Goal: Task Accomplishment & Management: Manage account settings

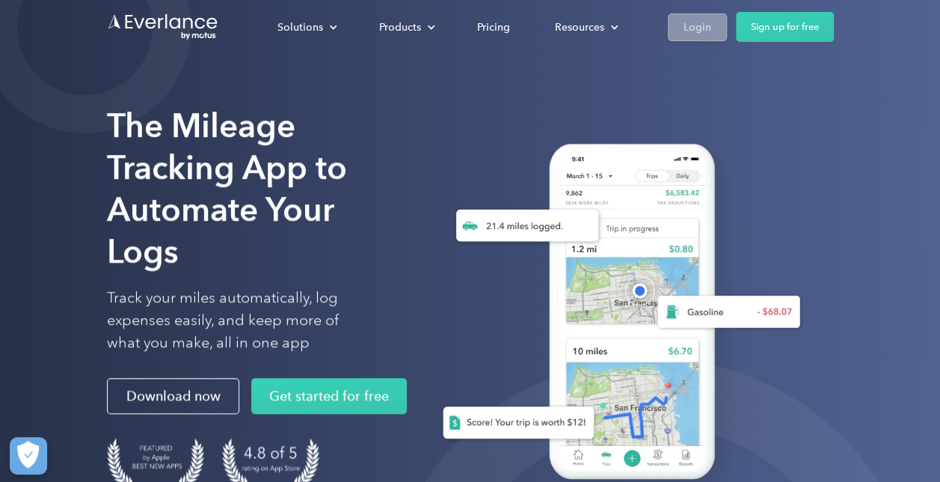
click at [673, 35] on link "Login" at bounding box center [697, 27] width 59 height 28
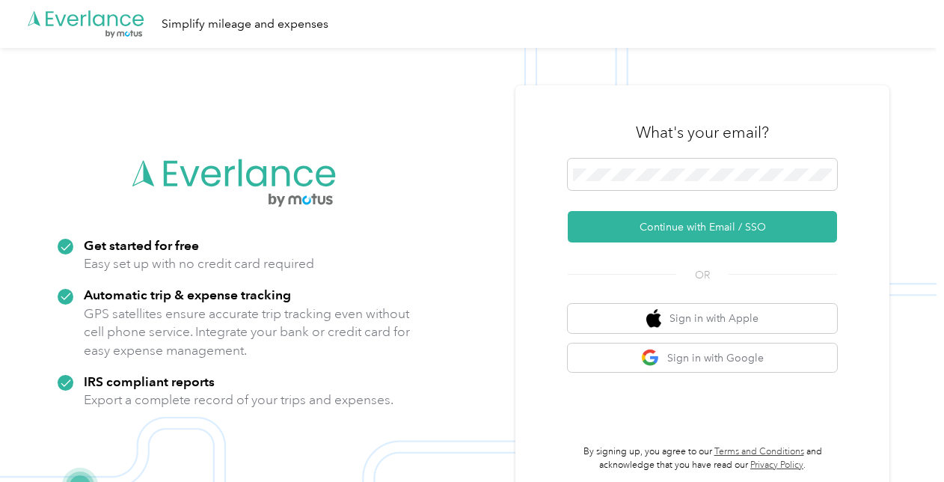
click at [927, 111] on img at bounding box center [468, 289] width 936 height 482
click at [931, 130] on img at bounding box center [468, 289] width 936 height 482
click at [429, 115] on img at bounding box center [468, 289] width 936 height 482
click at [440, 221] on img at bounding box center [468, 289] width 936 height 482
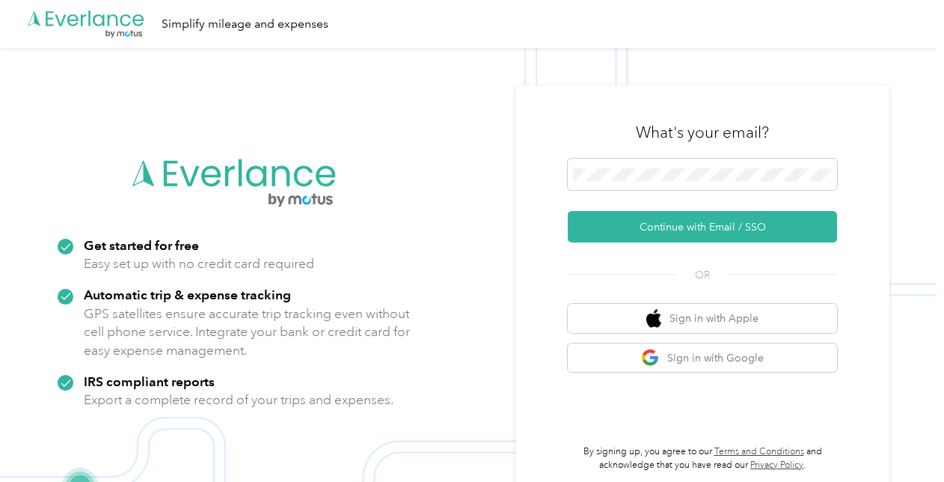
click at [851, 97] on div "What's your email? Continue with Email / SSO OR Sign in with Apple Sign in with…" at bounding box center [702, 288] width 374 height 407
click at [597, 184] on span at bounding box center [702, 174] width 269 height 31
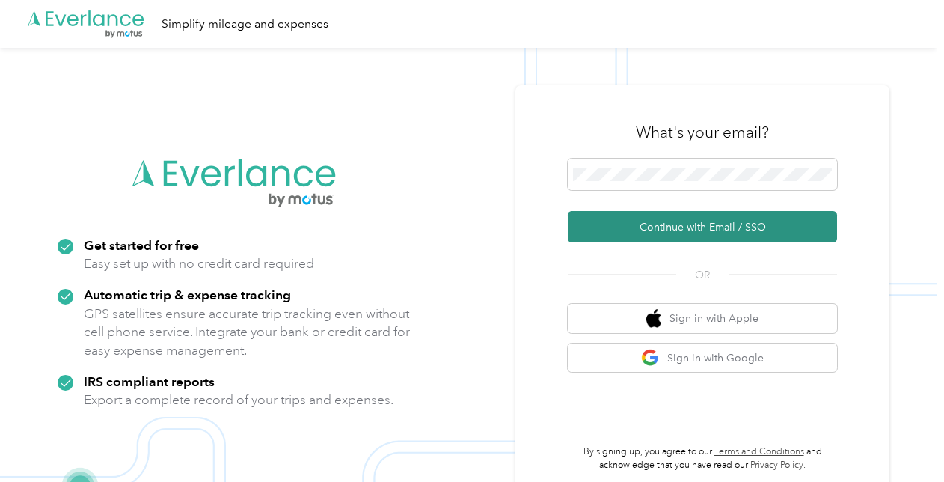
click at [616, 215] on button "Continue with Email / SSO" at bounding box center [702, 226] width 269 height 31
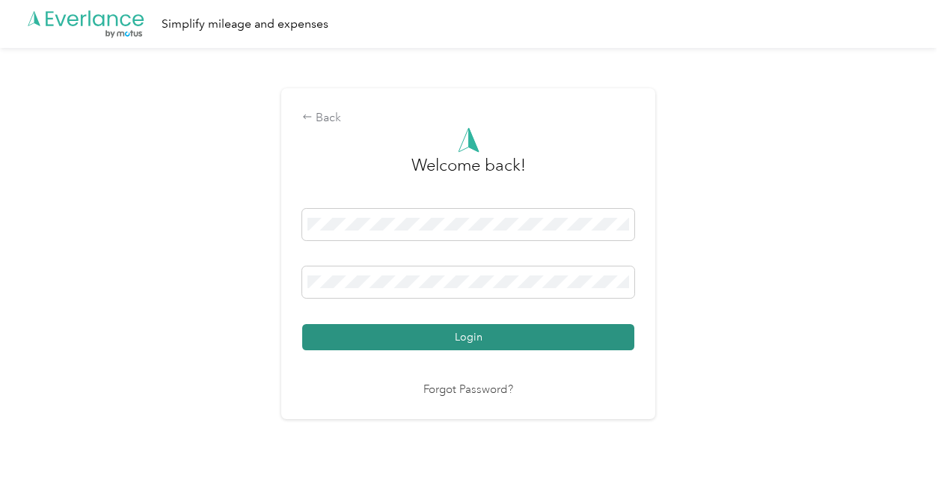
click at [313, 333] on button "Login" at bounding box center [468, 337] width 332 height 26
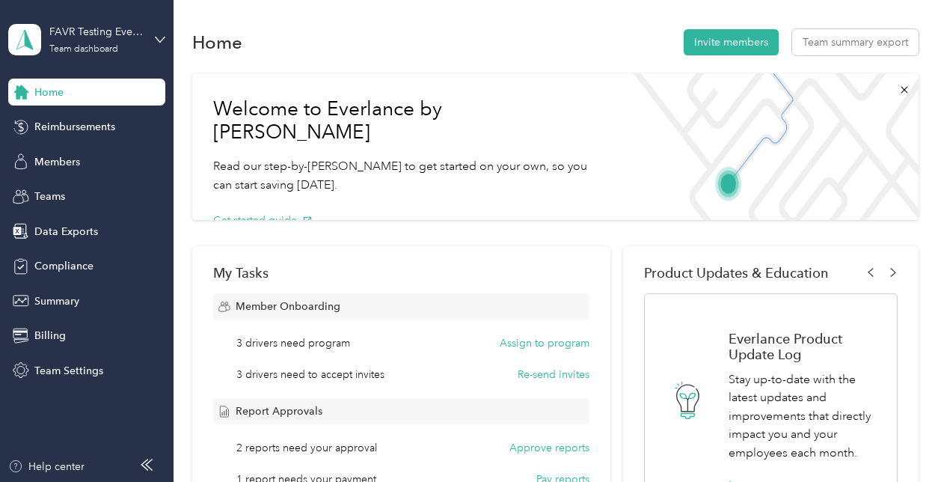
click at [916, 481] on div "Feature flags CTRL + K These flags control features in the app. Everlance featu…" at bounding box center [468, 482] width 936 height 0
click at [60, 163] on span "Members" at bounding box center [57, 162] width 46 height 16
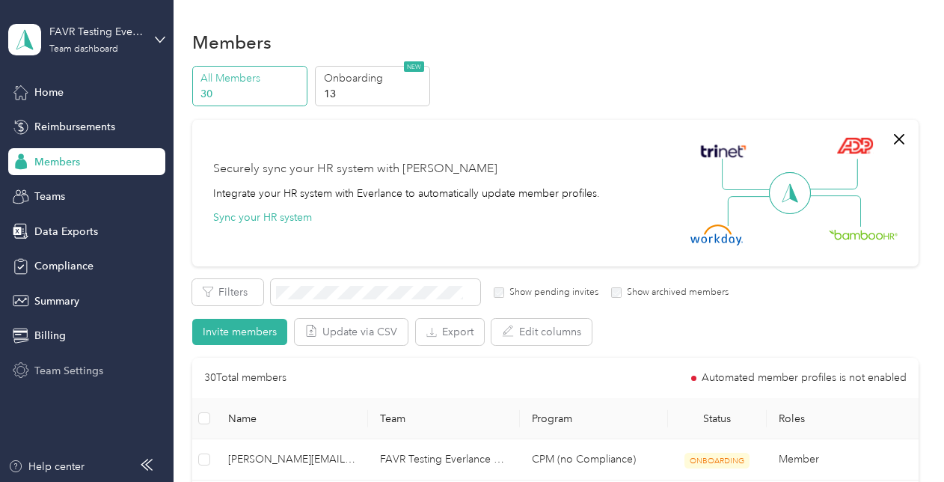
click at [99, 371] on span "Team Settings" at bounding box center [68, 371] width 69 height 16
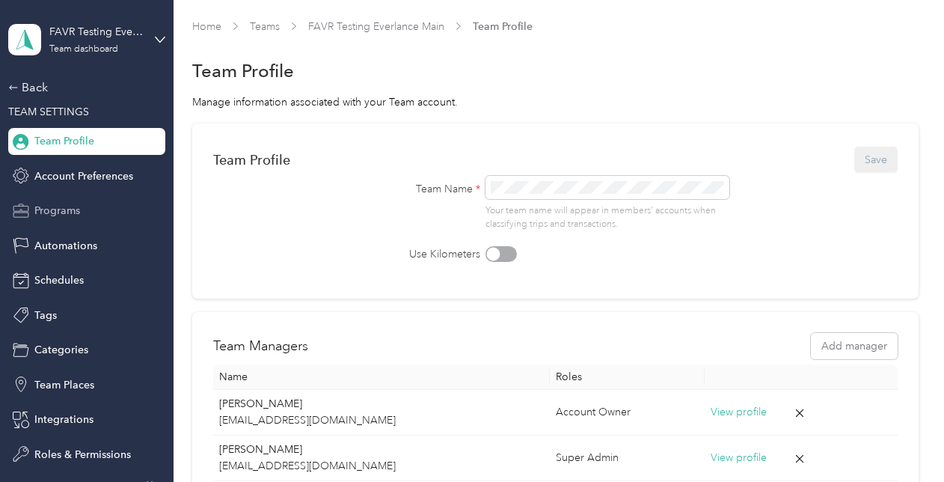
click at [75, 214] on div "Programs" at bounding box center [86, 210] width 157 height 27
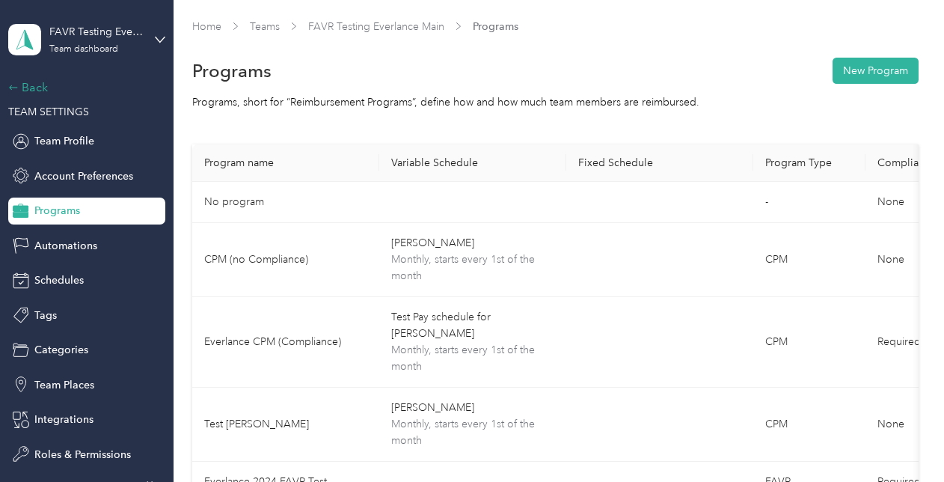
click at [30, 94] on div "Back" at bounding box center [83, 88] width 150 height 18
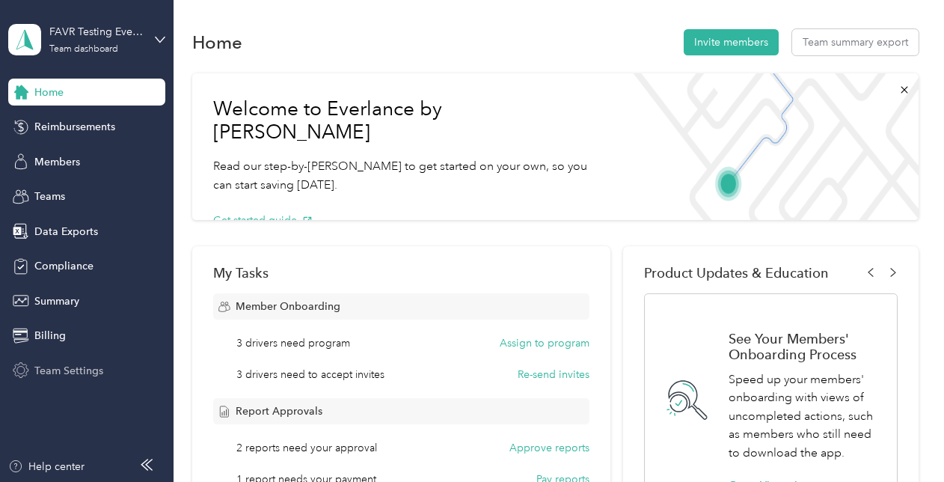
click at [60, 380] on div "Team Settings" at bounding box center [86, 370] width 157 height 27
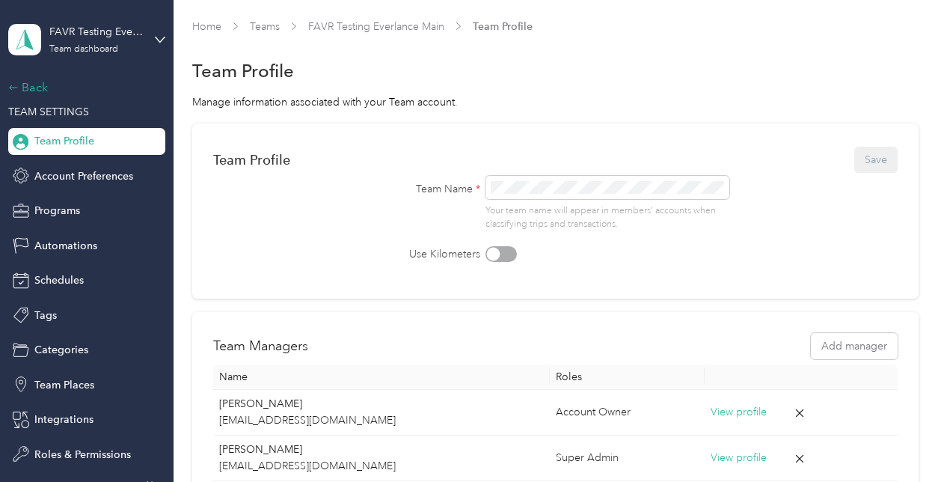
click at [55, 88] on div "Back" at bounding box center [83, 88] width 150 height 18
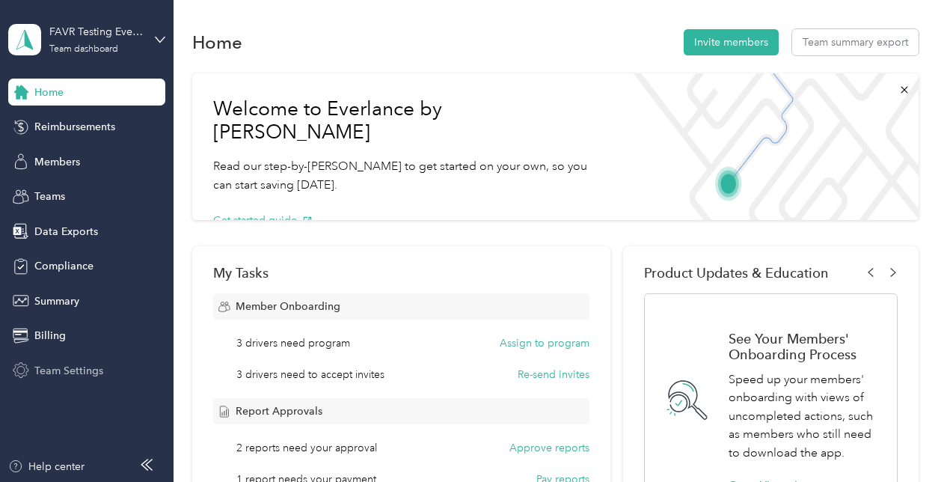
click at [109, 367] on div "Team Settings" at bounding box center [86, 370] width 157 height 27
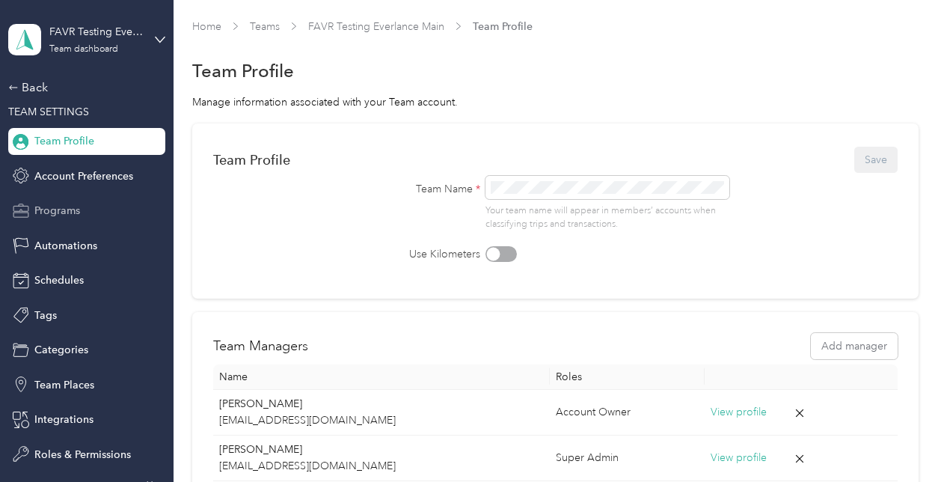
click at [61, 199] on div "Programs" at bounding box center [86, 210] width 157 height 27
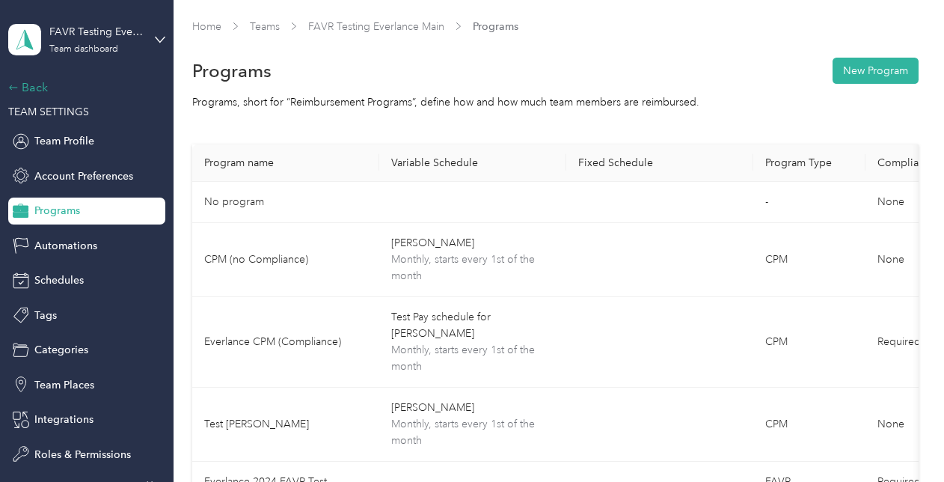
click at [34, 90] on div "Back" at bounding box center [83, 88] width 150 height 18
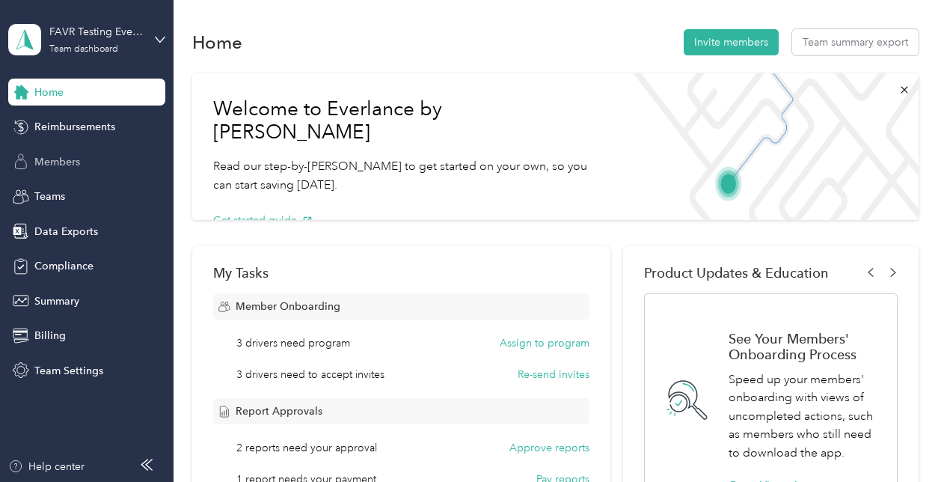
click at [58, 159] on span "Members" at bounding box center [57, 162] width 46 height 16
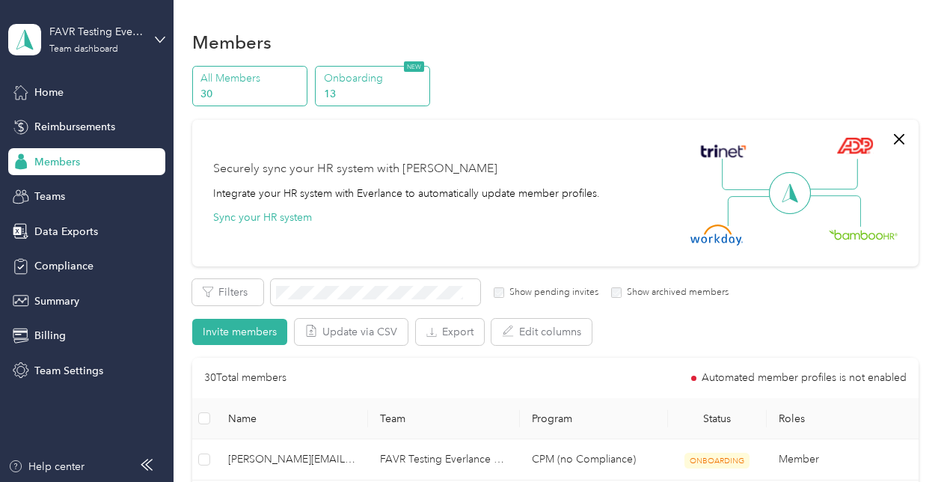
click at [358, 89] on p "13" at bounding box center [375, 94] width 102 height 16
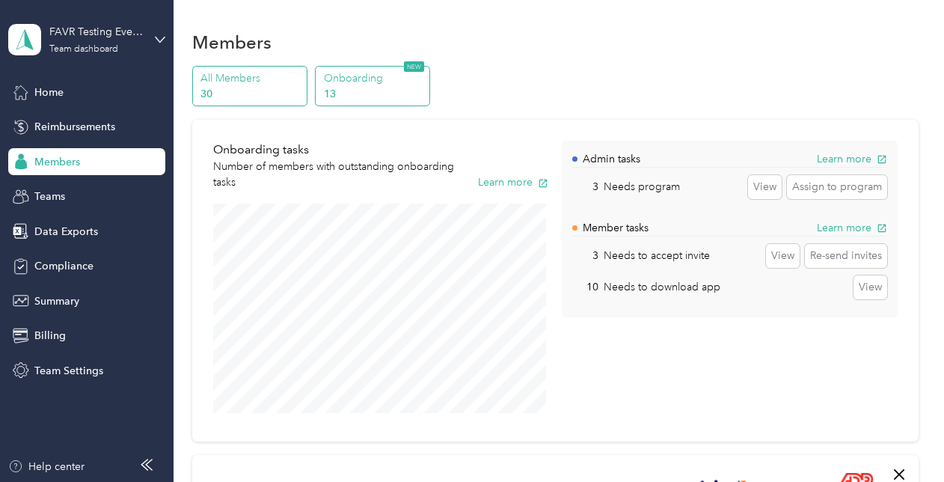
click at [248, 70] on p "All Members" at bounding box center [251, 78] width 102 height 16
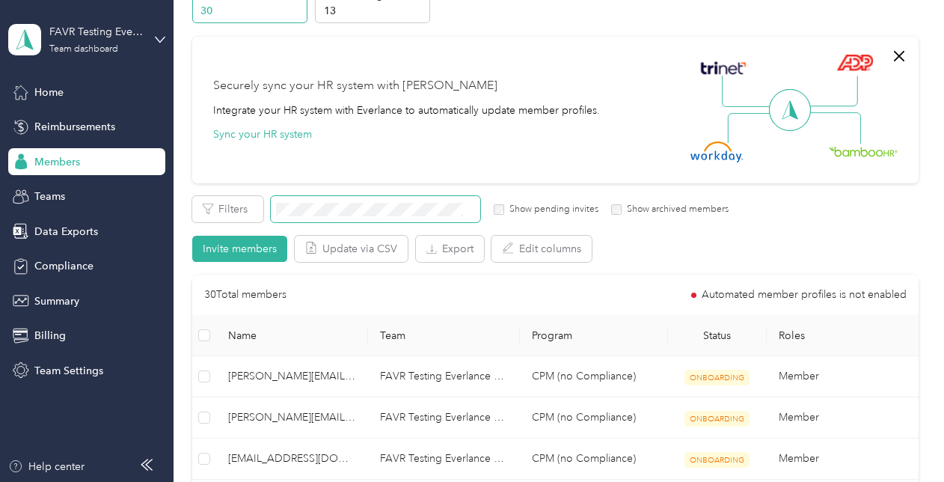
scroll to position [84, 0]
click at [328, 199] on span at bounding box center [375, 208] width 209 height 26
click at [312, 218] on span at bounding box center [375, 208] width 209 height 26
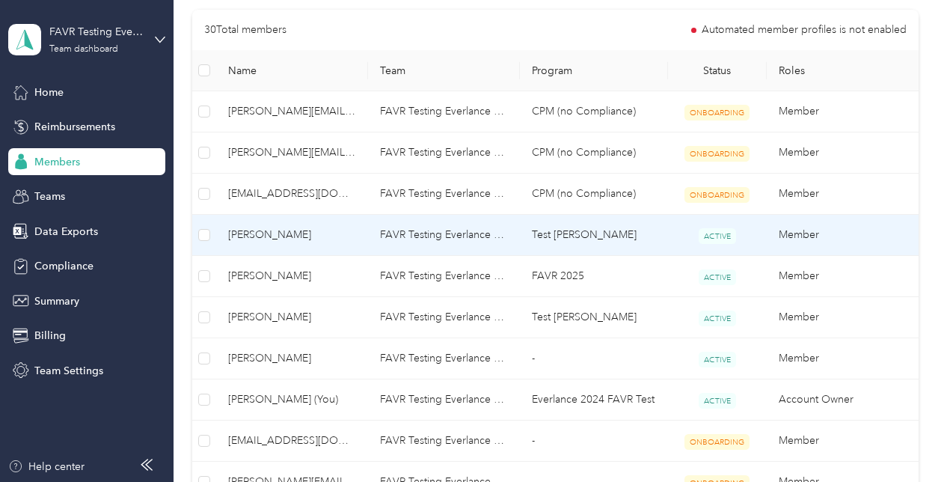
scroll to position [348, 0]
click at [272, 239] on span "Laura Test" at bounding box center [292, 235] width 128 height 16
click at [272, 481] on div "Drag to resize Click to close Loading member data" at bounding box center [468, 482] width 936 height 0
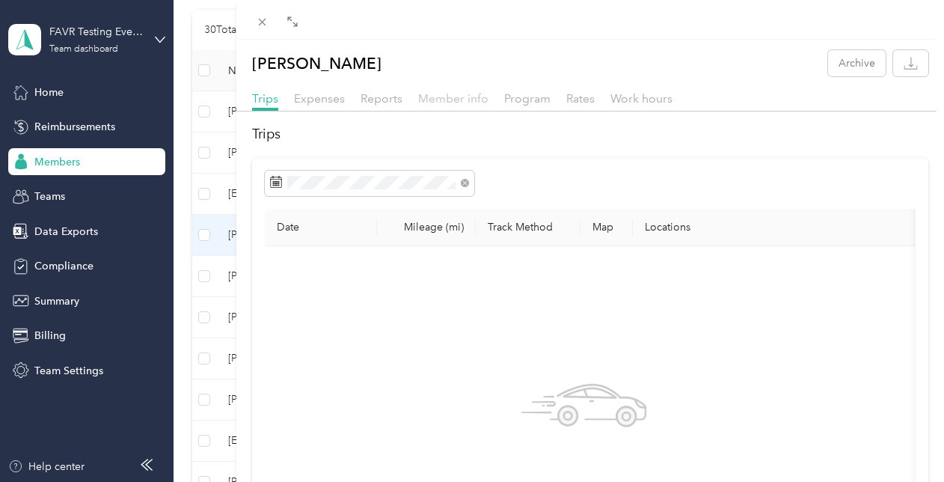
click at [441, 94] on span "Member info" at bounding box center [453, 98] width 70 height 14
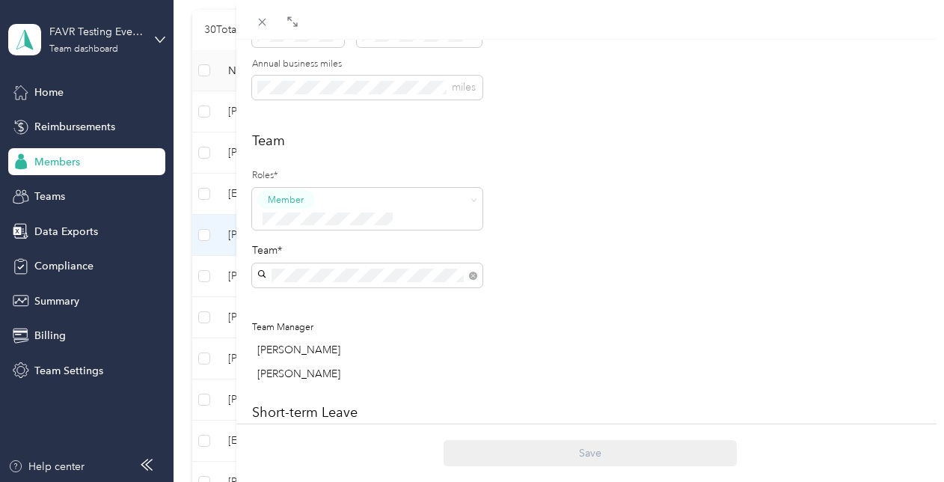
scroll to position [324, 0]
click at [679, 253] on div "Team Roles* Member Team* Team Manager Paige Beach Dan Delgado" at bounding box center [590, 261] width 677 height 259
click at [380, 384] on span "FAVR Testing Everlance Main" at bounding box center [331, 388] width 136 height 13
click at [260, 24] on icon at bounding box center [261, 22] width 7 height 7
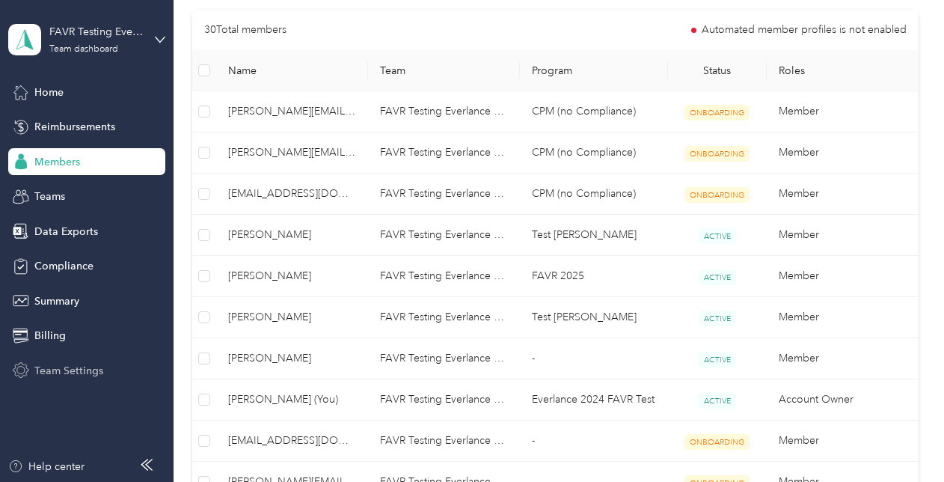
click at [57, 371] on span "Team Settings" at bounding box center [68, 371] width 69 height 16
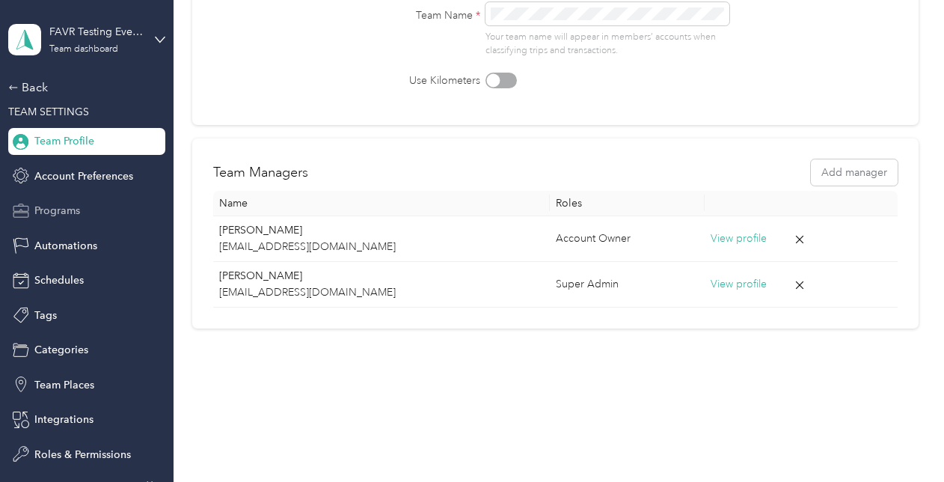
click at [61, 212] on span "Programs" at bounding box center [57, 211] width 46 height 16
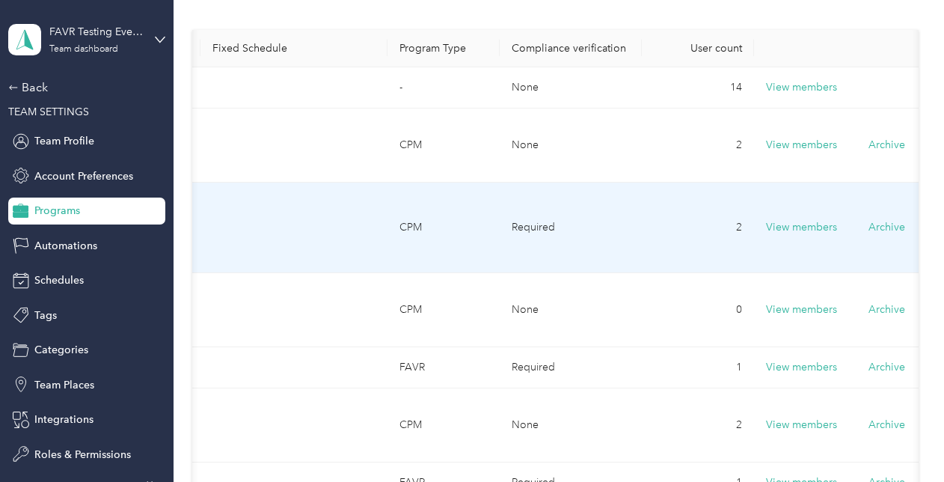
scroll to position [0, 392]
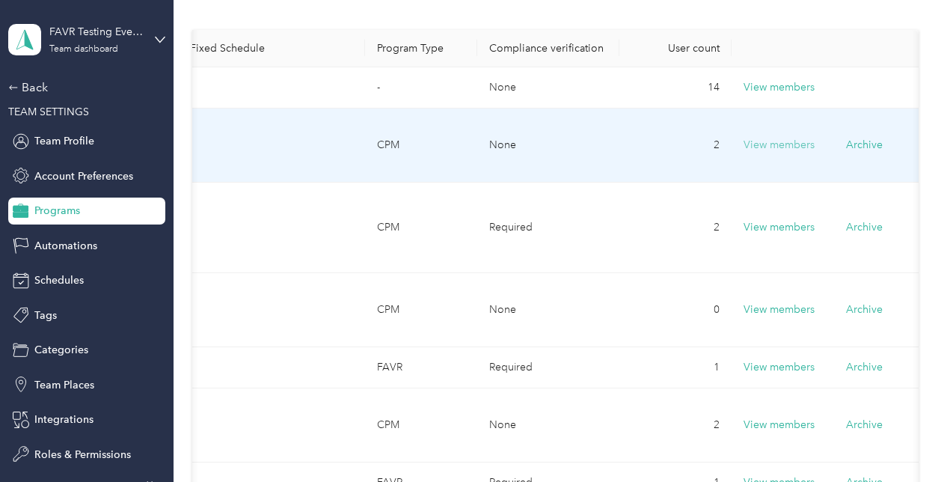
click at [786, 146] on button "View members" at bounding box center [778, 145] width 71 height 16
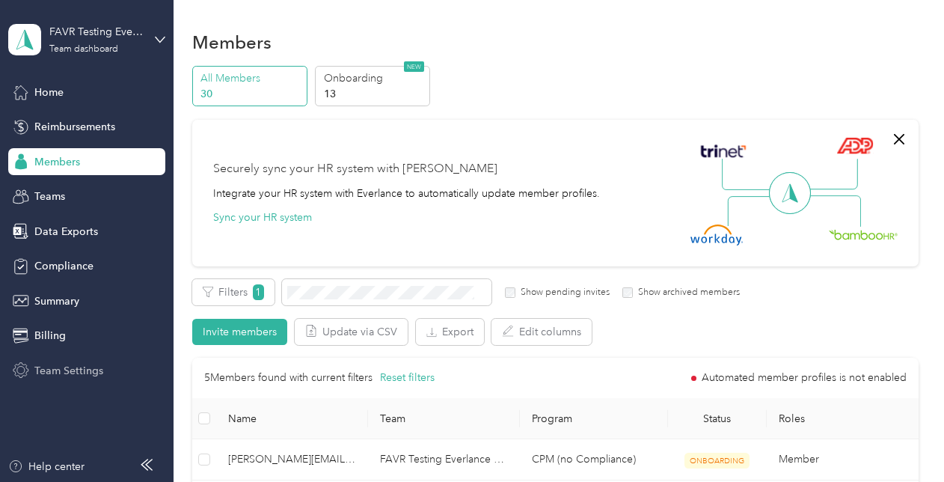
click at [58, 368] on span "Team Settings" at bounding box center [68, 371] width 69 height 16
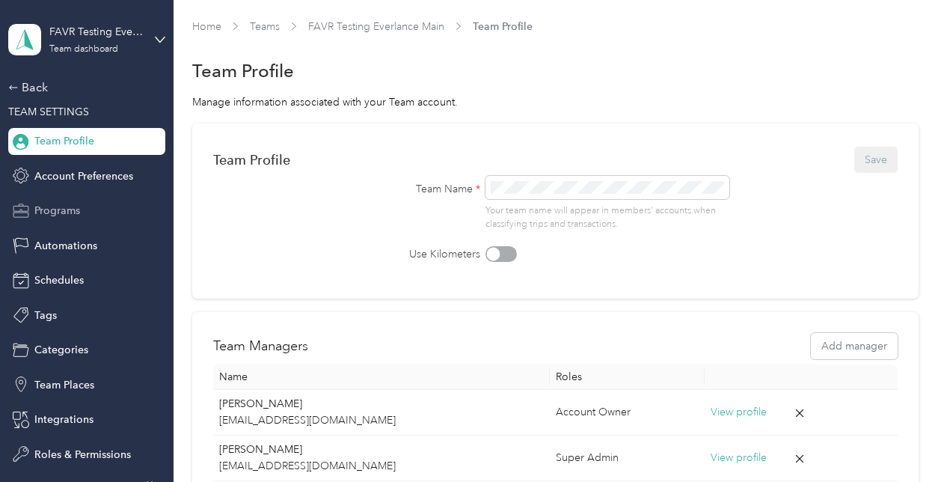
click at [69, 215] on span "Programs" at bounding box center [57, 211] width 46 height 16
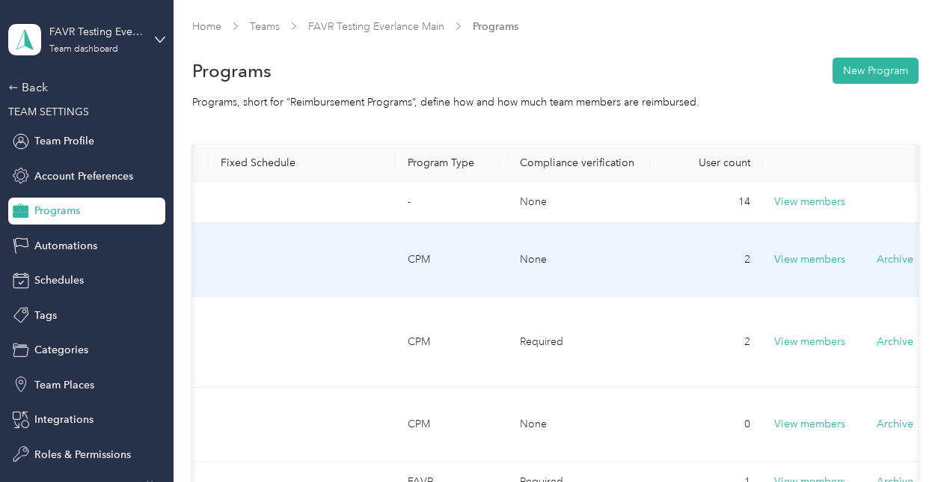
scroll to position [0, 365]
click at [799, 260] on button "View members" at bounding box center [802, 259] width 71 height 16
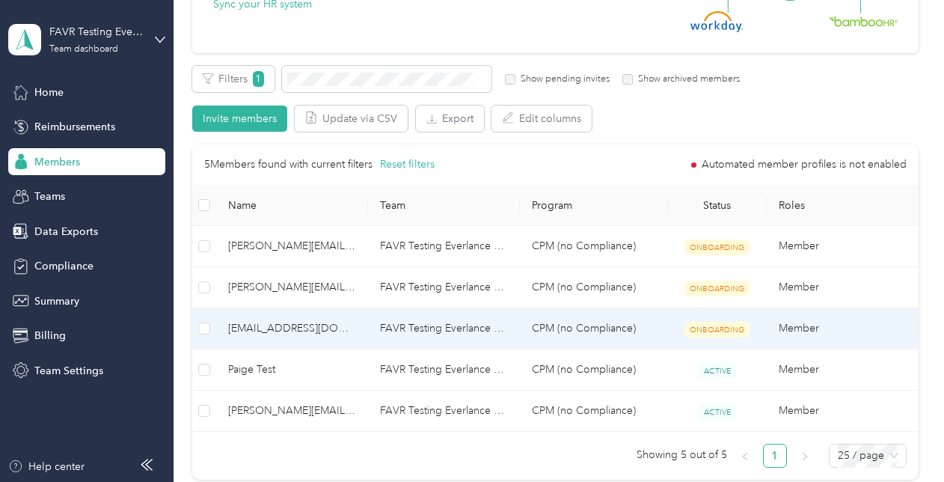
scroll to position [212, 0]
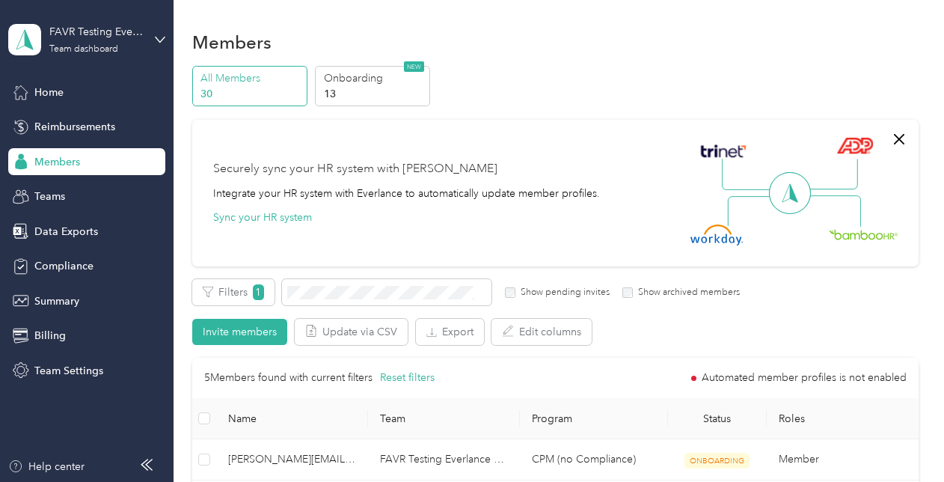
click at [70, 165] on span "Members" at bounding box center [57, 162] width 46 height 16
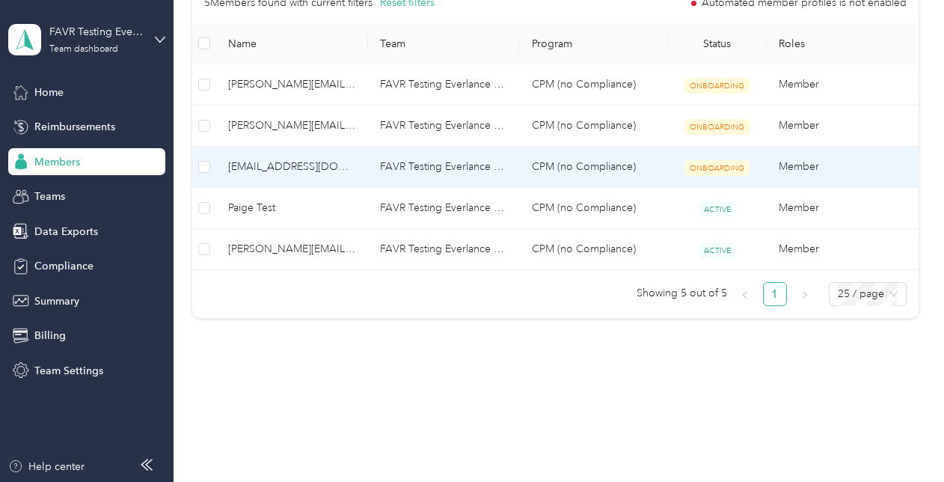
scroll to position [377, 0]
